Goal: Task Accomplishment & Management: Manage account settings

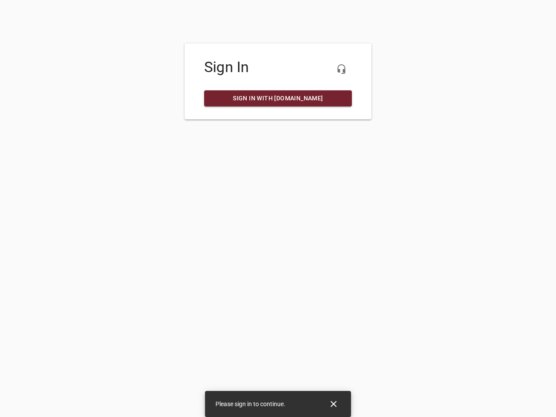
click at [341, 69] on icon "button" at bounding box center [341, 69] width 10 height 10
click at [334, 404] on icon "Close" at bounding box center [334, 404] width 6 height 6
